Goal: Information Seeking & Learning: Check status

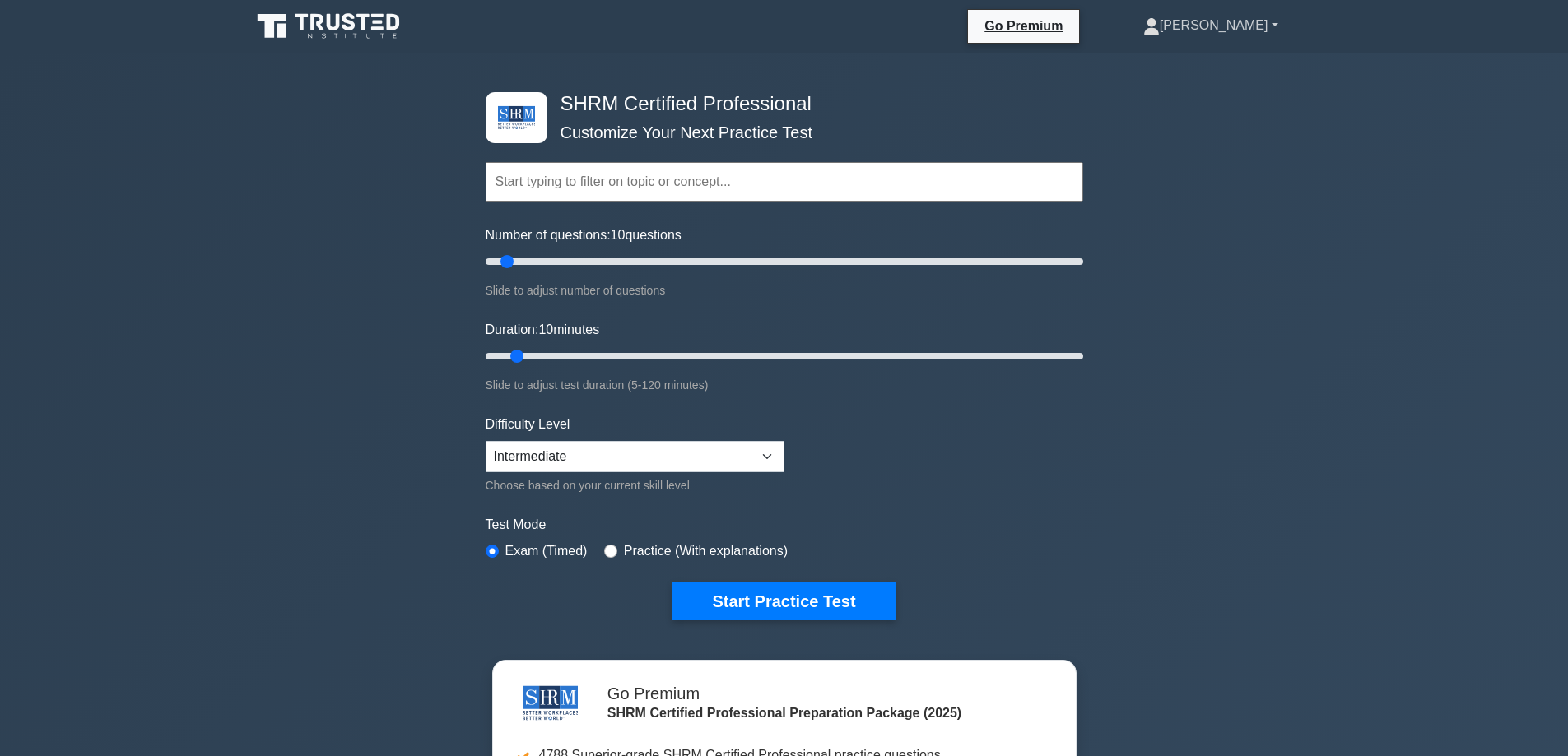
click at [1239, 25] on link "[PERSON_NAME]" at bounding box center [1211, 26] width 214 height 33
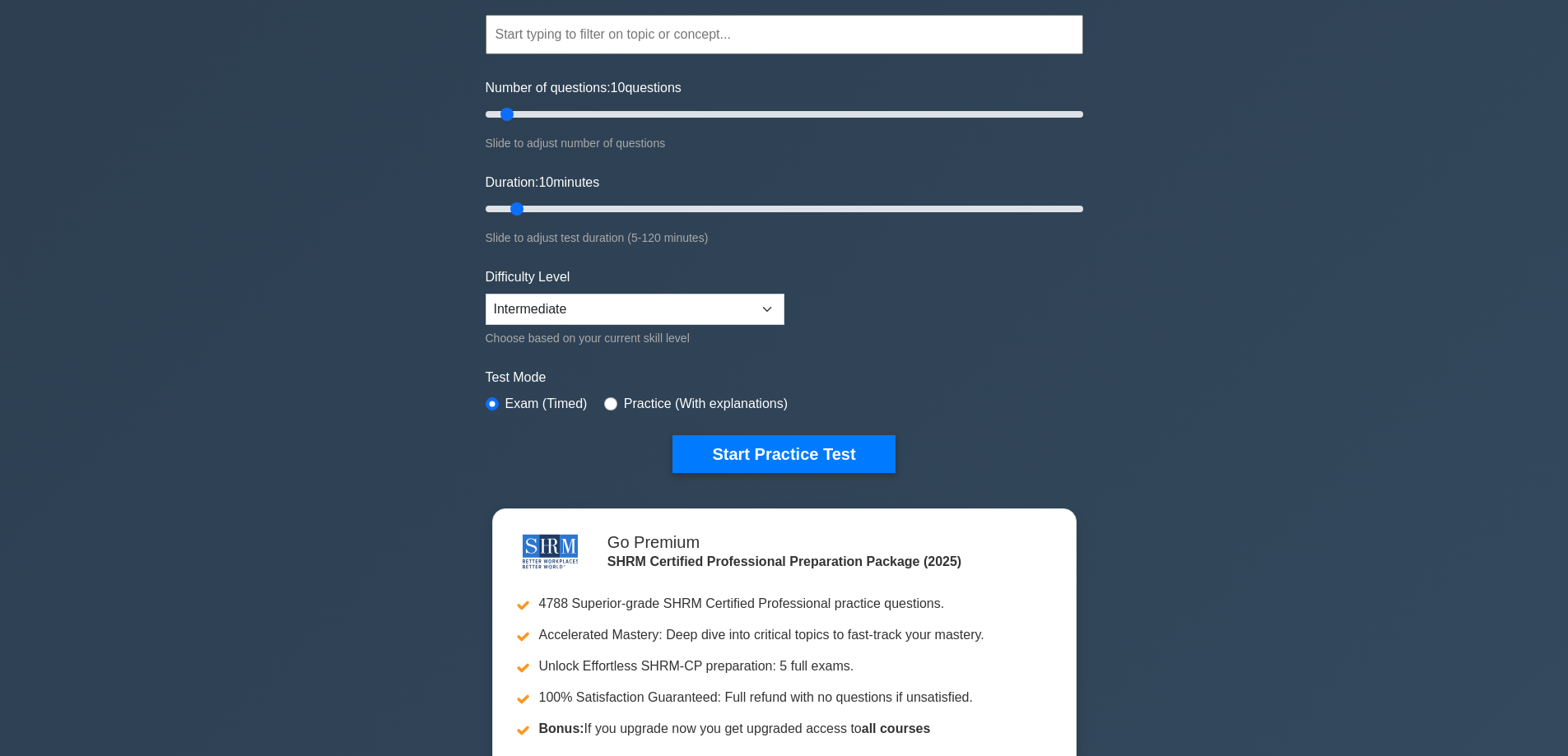
scroll to position [493, 0]
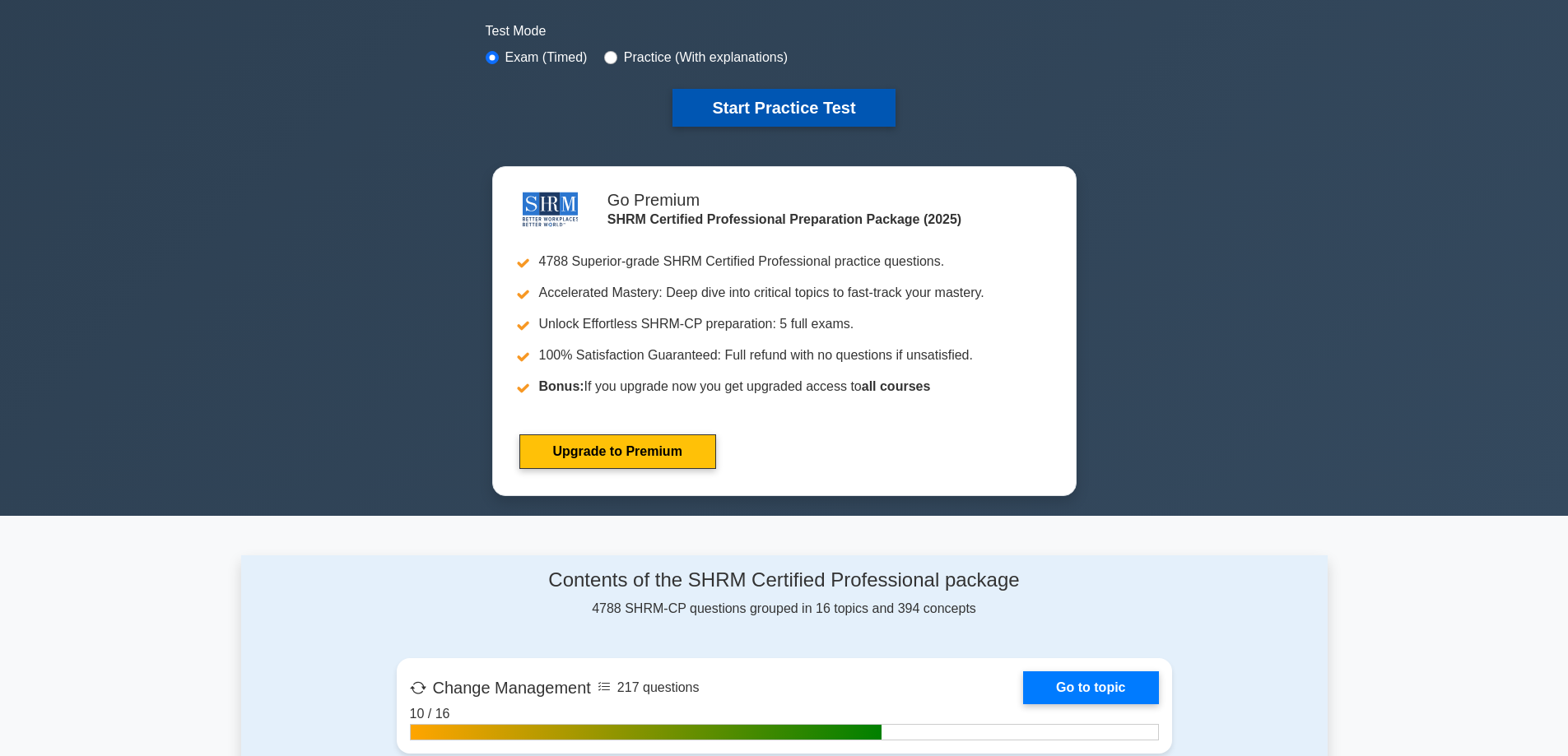
click at [740, 96] on button "Start Practice Test" at bounding box center [784, 108] width 222 height 38
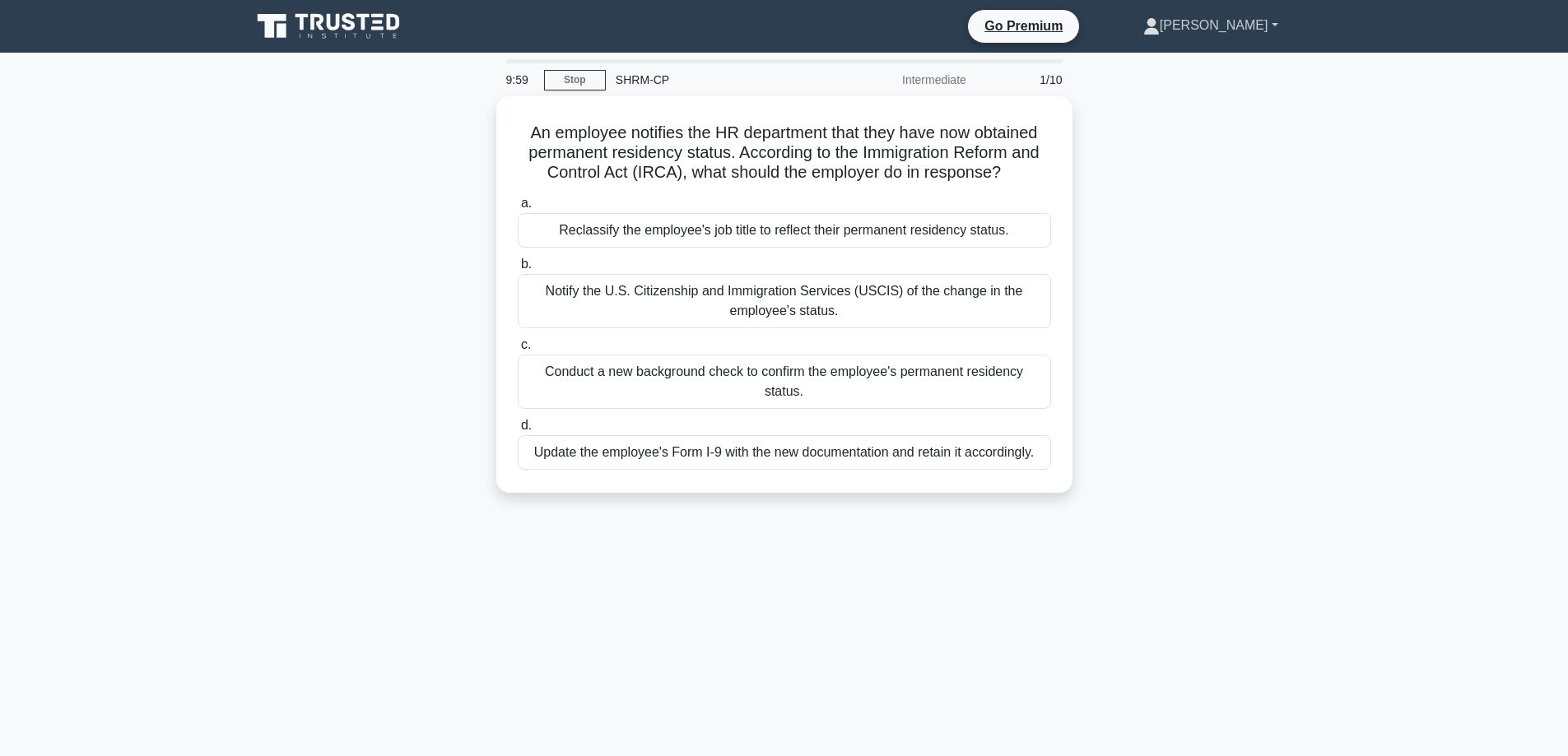
click at [1246, 26] on link "[PERSON_NAME]" at bounding box center [1211, 26] width 214 height 33
click at [1196, 89] on link "Settings" at bounding box center [1170, 91] width 130 height 26
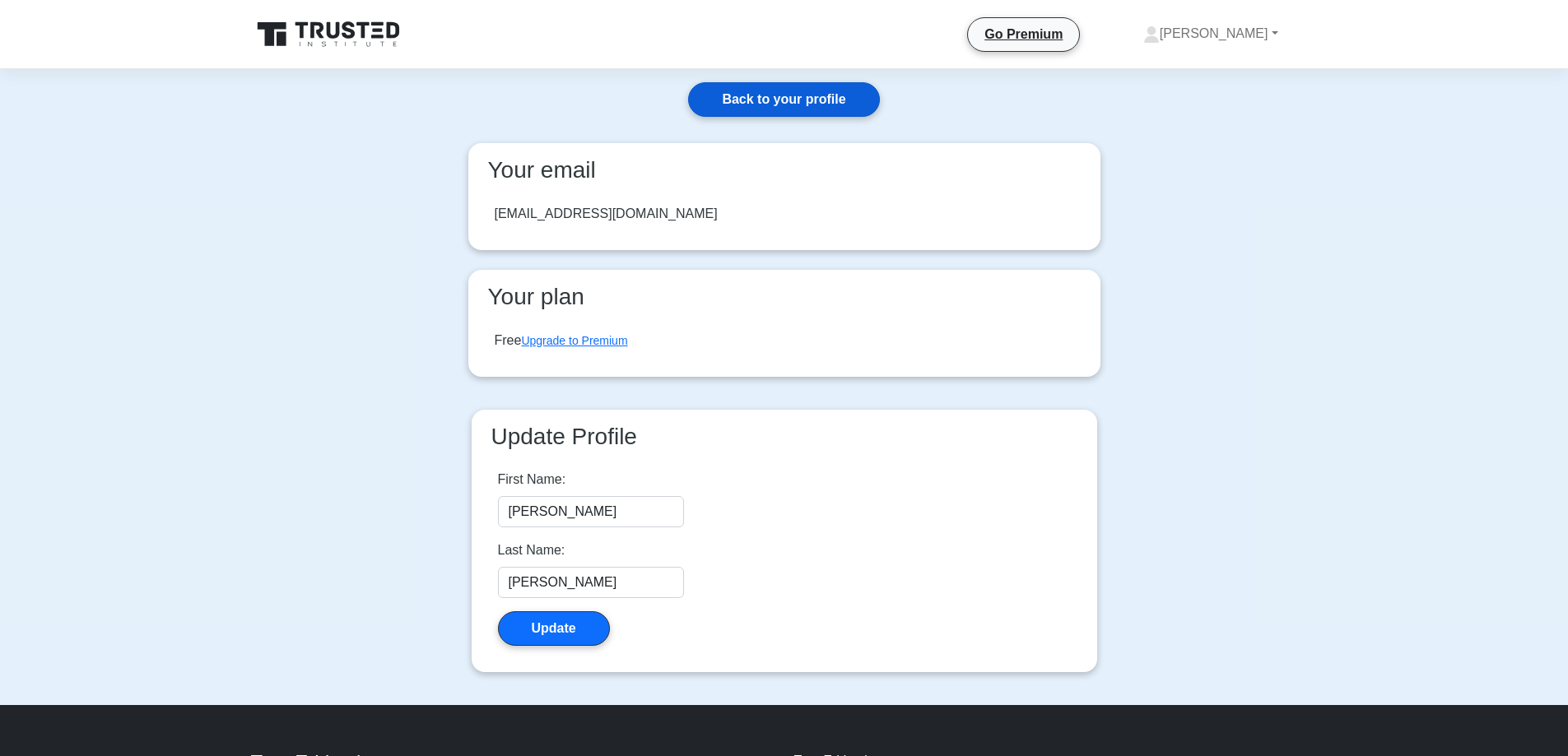
click at [780, 98] on link "Back to your profile" at bounding box center [784, 100] width 191 height 35
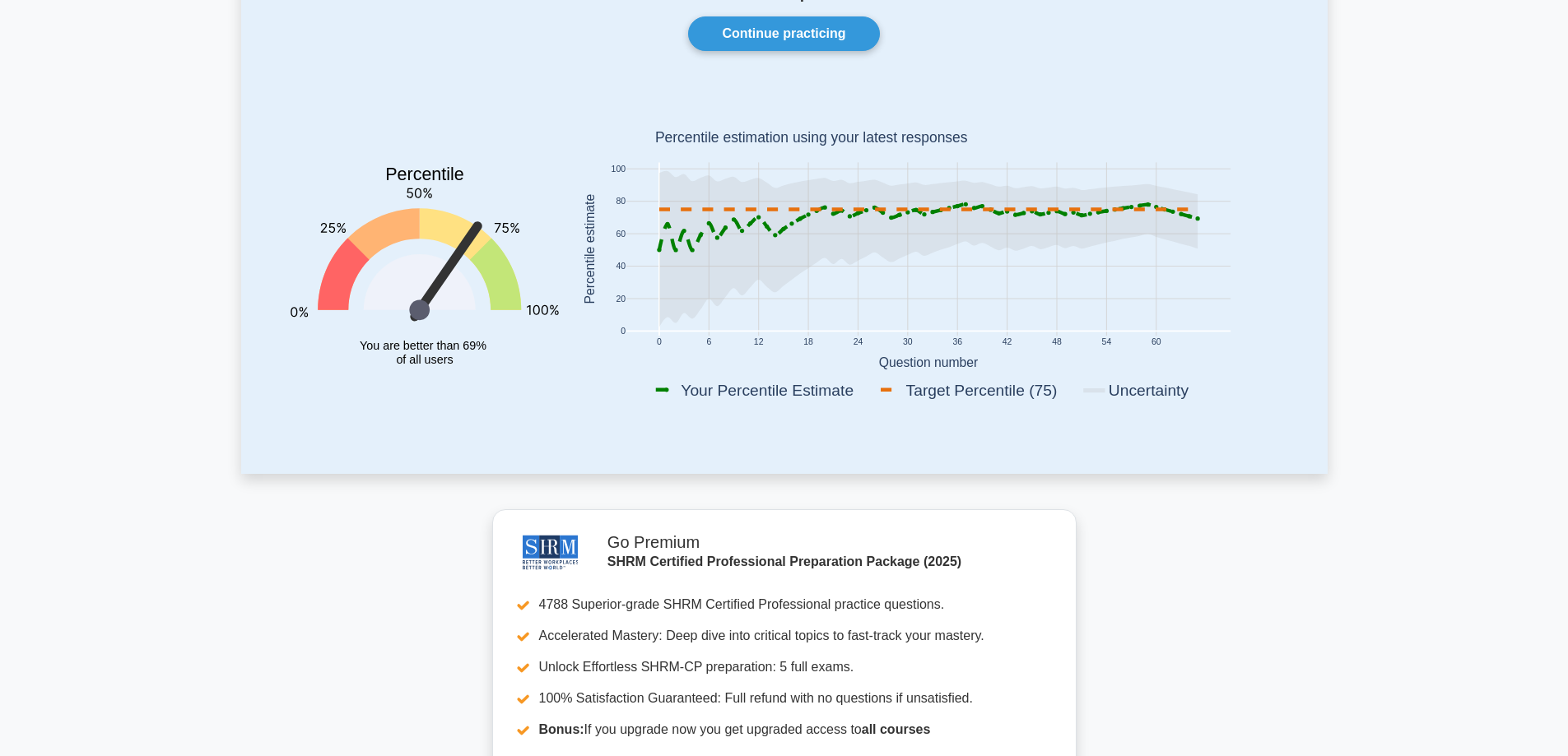
scroll to position [493, 0]
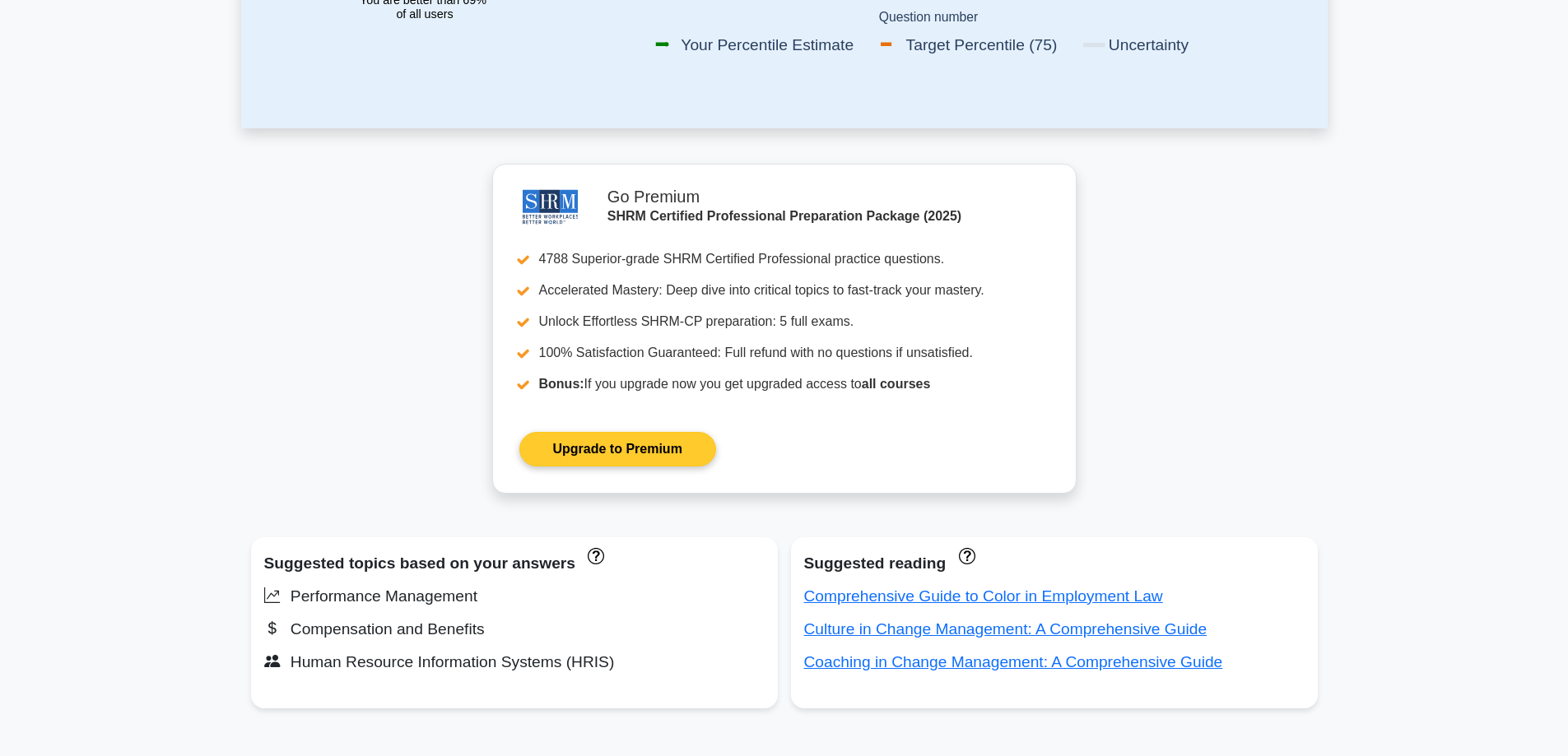
click at [666, 432] on link "Upgrade to Premium" at bounding box center [617, 449] width 197 height 35
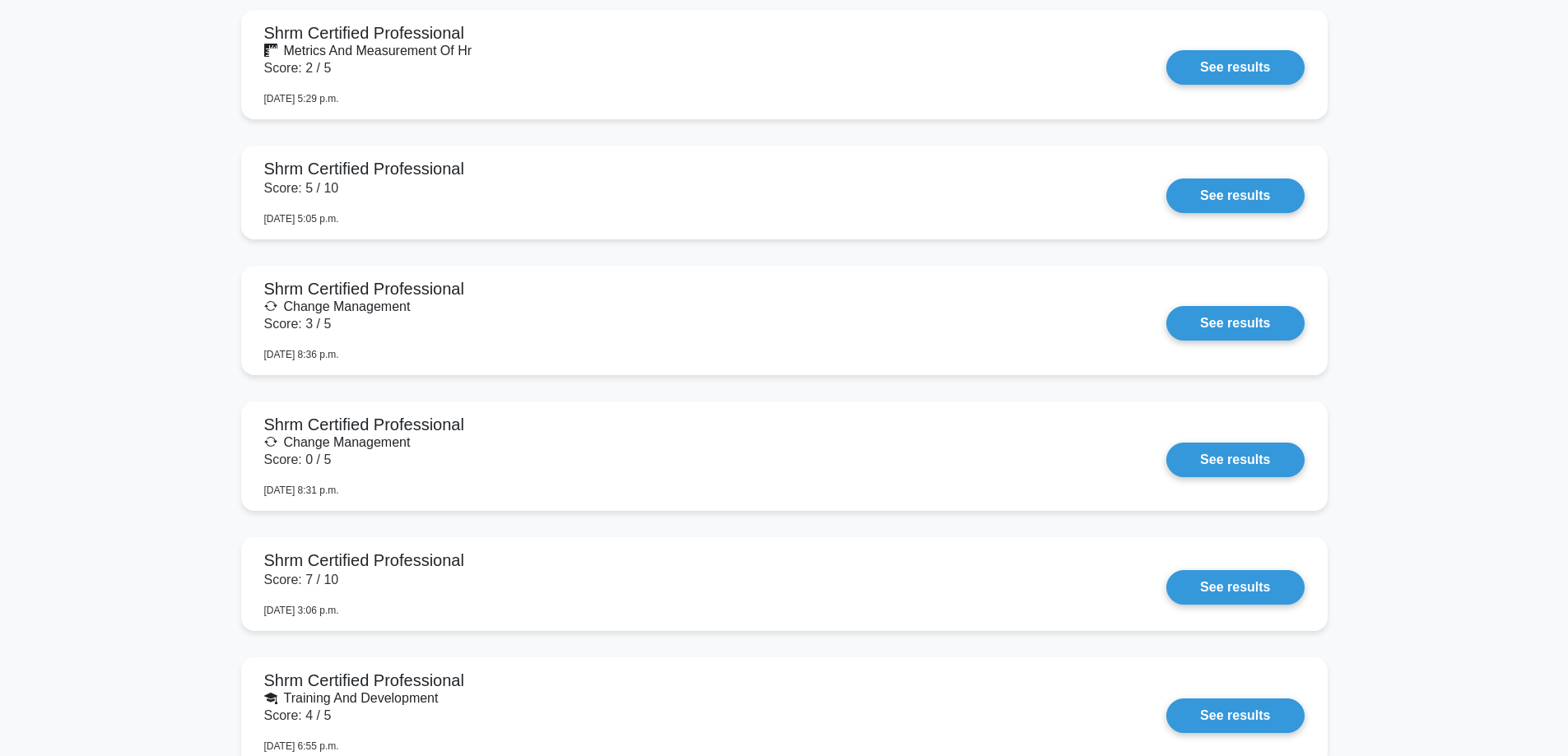
scroll to position [3199, 0]
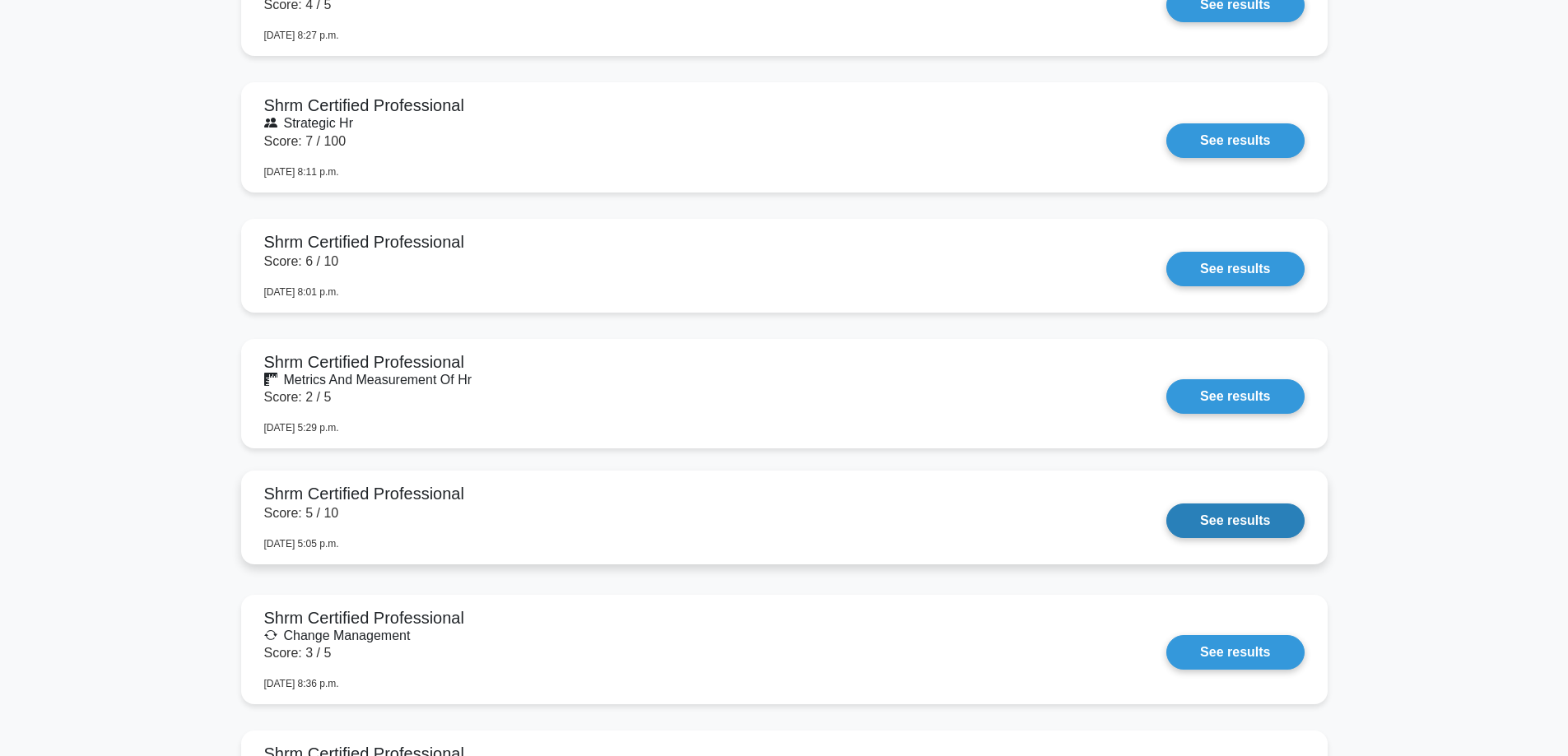
click at [1166, 503] on link "See results" at bounding box center [1234, 520] width 138 height 35
